Goal: Task Accomplishment & Management: Manage account settings

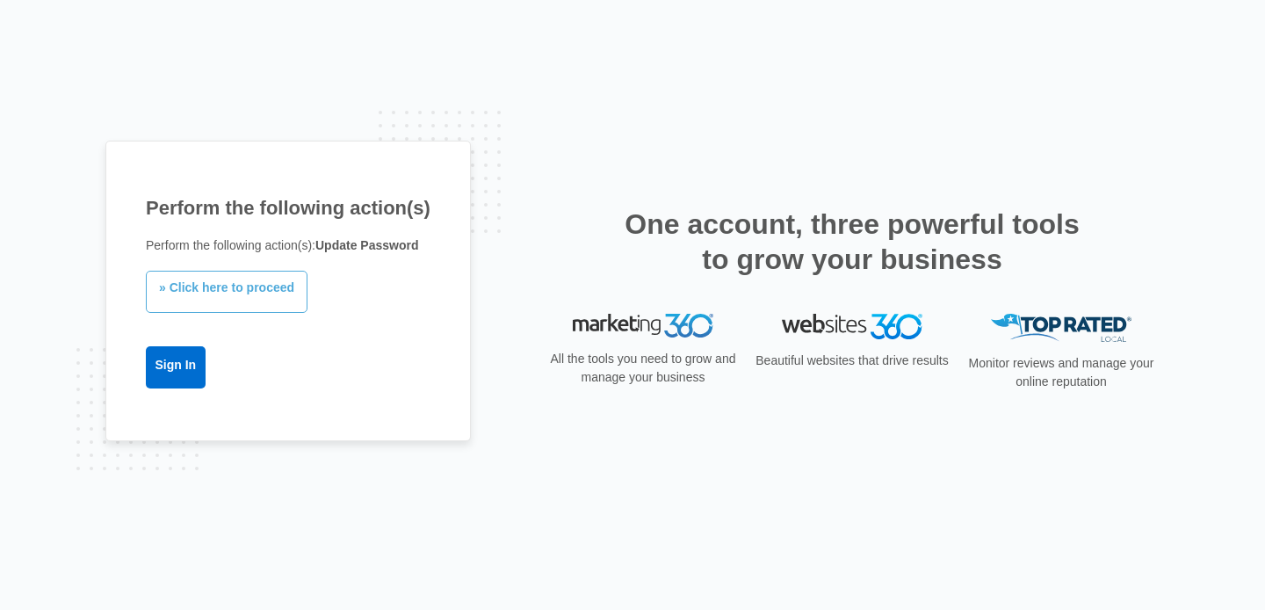
click at [242, 300] on link "» Click here to proceed" at bounding box center [227, 292] width 162 height 42
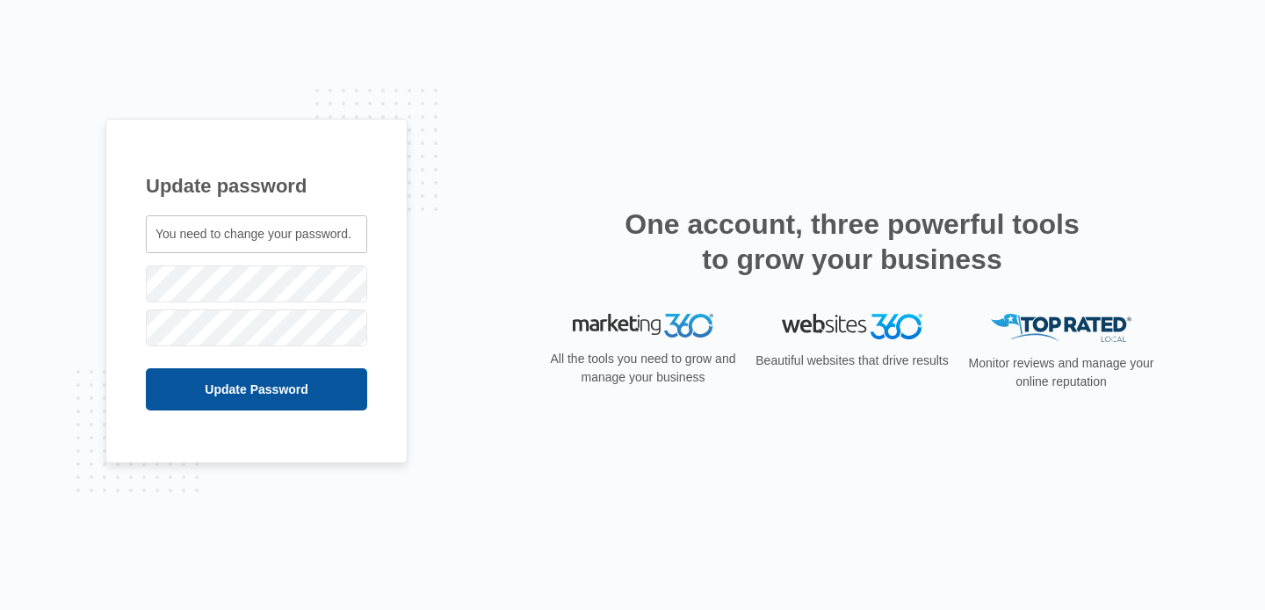
click at [236, 399] on input "Update Password" at bounding box center [256, 389] width 221 height 42
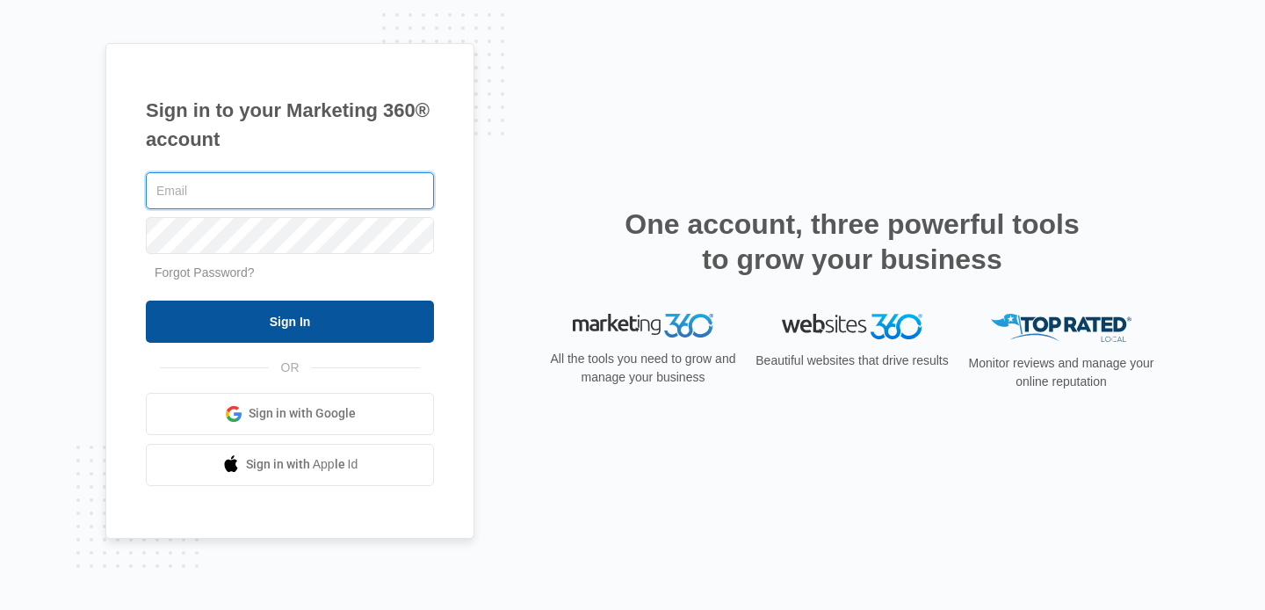
type input "etorres@campexclusive.com"
click at [218, 319] on input "Sign In" at bounding box center [290, 321] width 288 height 42
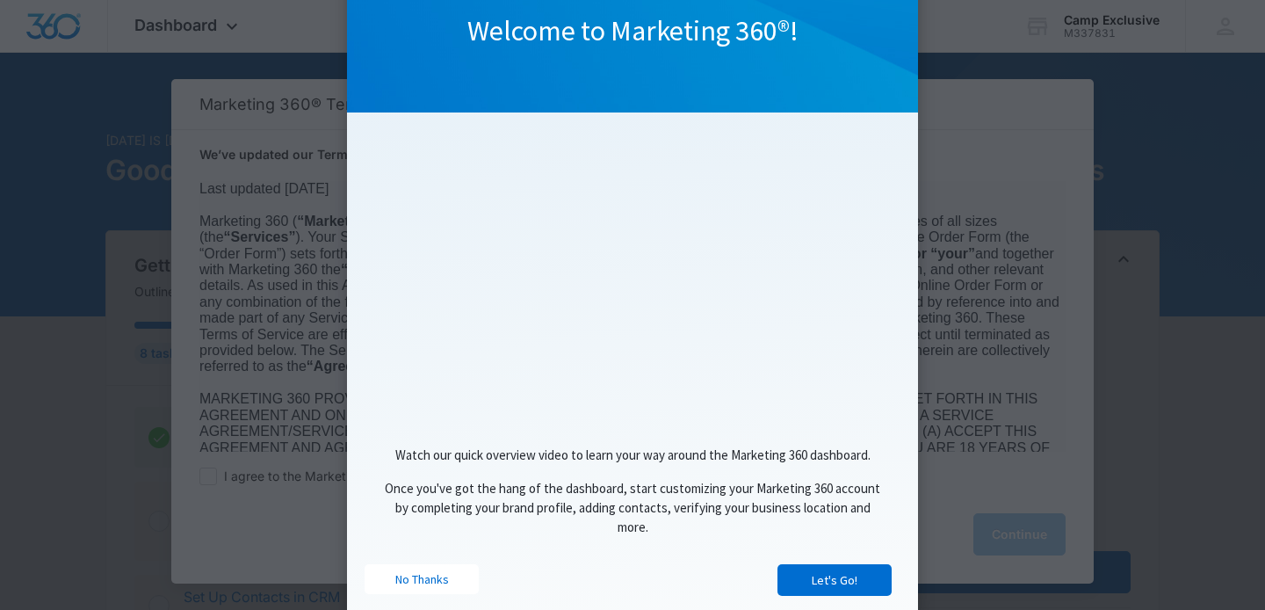
scroll to position [137, 0]
